Goal: Task Accomplishment & Management: Manage account settings

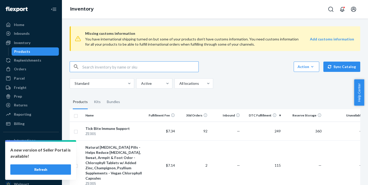
scroll to position [371, 0]
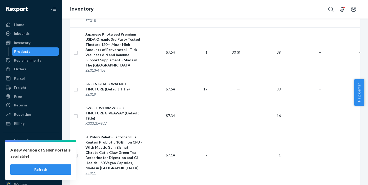
click at [51, 171] on button "Refresh" at bounding box center [40, 170] width 61 height 10
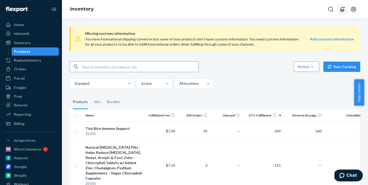
click at [343, 9] on icon "Open notifications" at bounding box center [342, 9] width 6 height 6
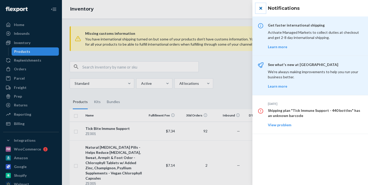
click at [260, 9] on button "close" at bounding box center [260, 8] width 10 height 10
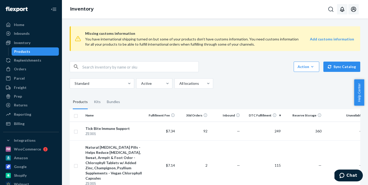
click at [354, 11] on icon "Open account menu" at bounding box center [353, 9] width 6 height 6
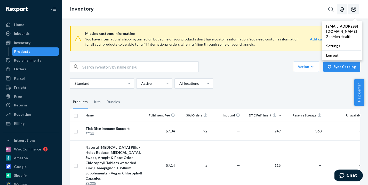
drag, startPoint x: 334, startPoint y: 48, endPoint x: 307, endPoint y: 2, distance: 54.1
click at [334, 51] on div "Log out" at bounding box center [341, 56] width 39 height 10
